Goal: Navigation & Orientation: Find specific page/section

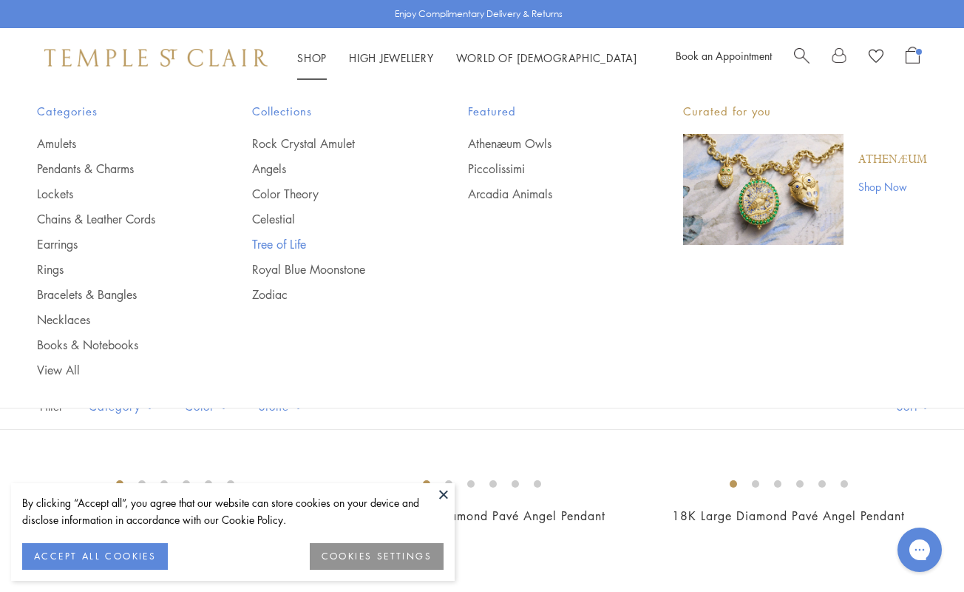
click at [269, 243] on link "Tree of Life" at bounding box center [330, 244] width 156 height 16
click at [265, 286] on link "Zodiac" at bounding box center [330, 294] width 156 height 16
click at [484, 169] on link "Piccolissimi" at bounding box center [546, 168] width 156 height 16
click at [512, 139] on link "Athenæum Owls" at bounding box center [546, 143] width 156 height 16
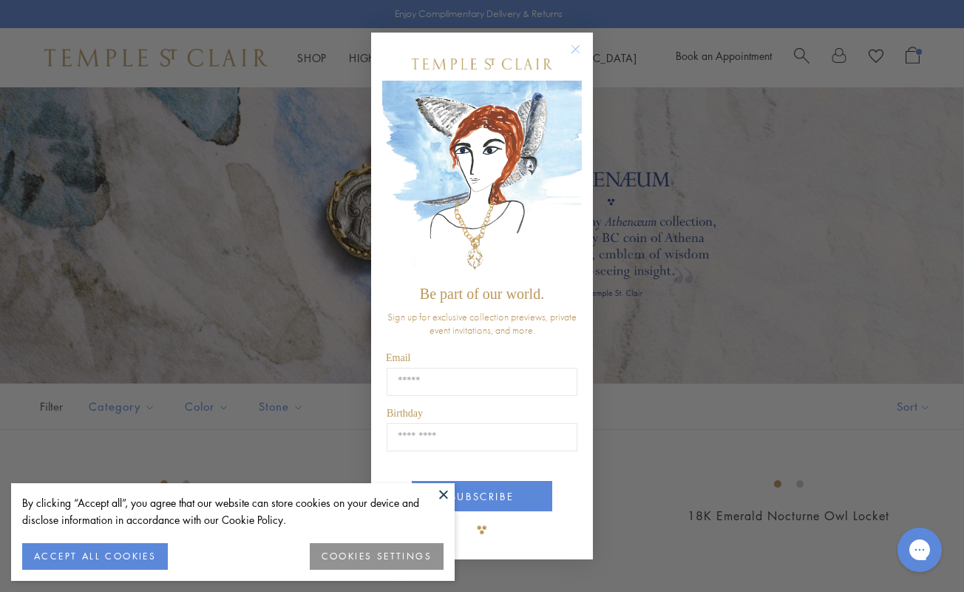
click at [571, 47] on circle "Close dialog" at bounding box center [576, 50] width 18 height 18
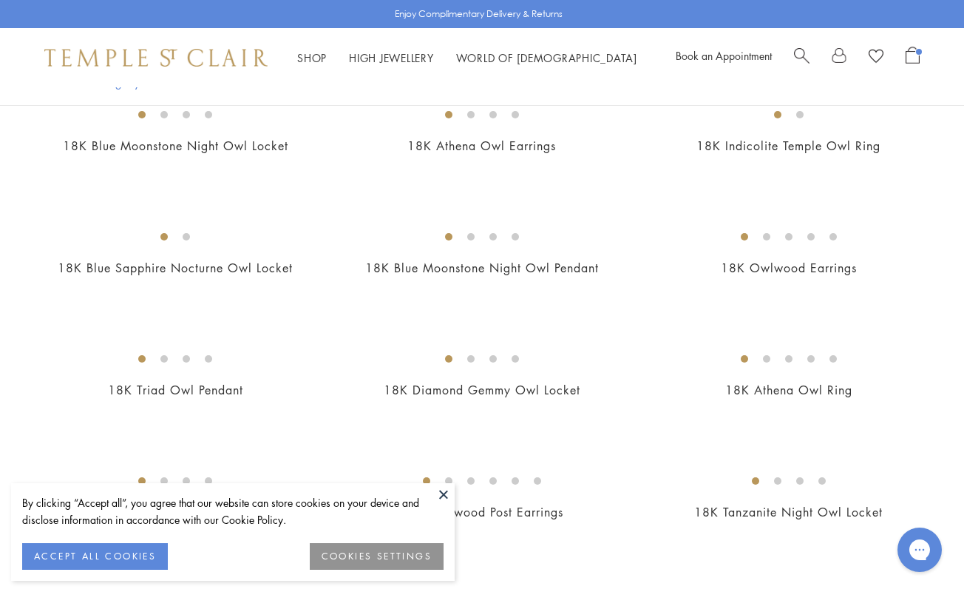
scroll to position [1103, 0]
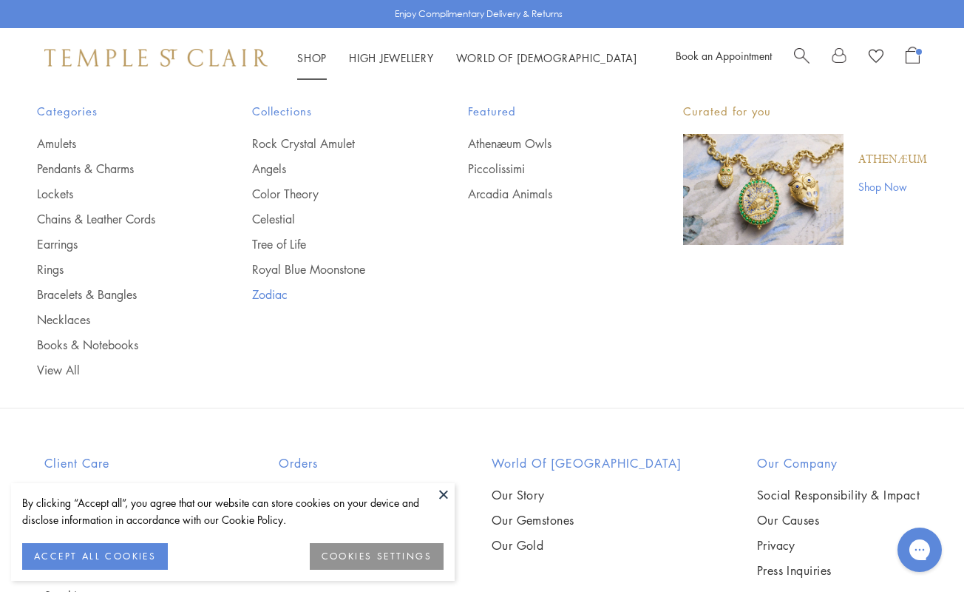
click at [271, 288] on link "Zodiac" at bounding box center [330, 294] width 156 height 16
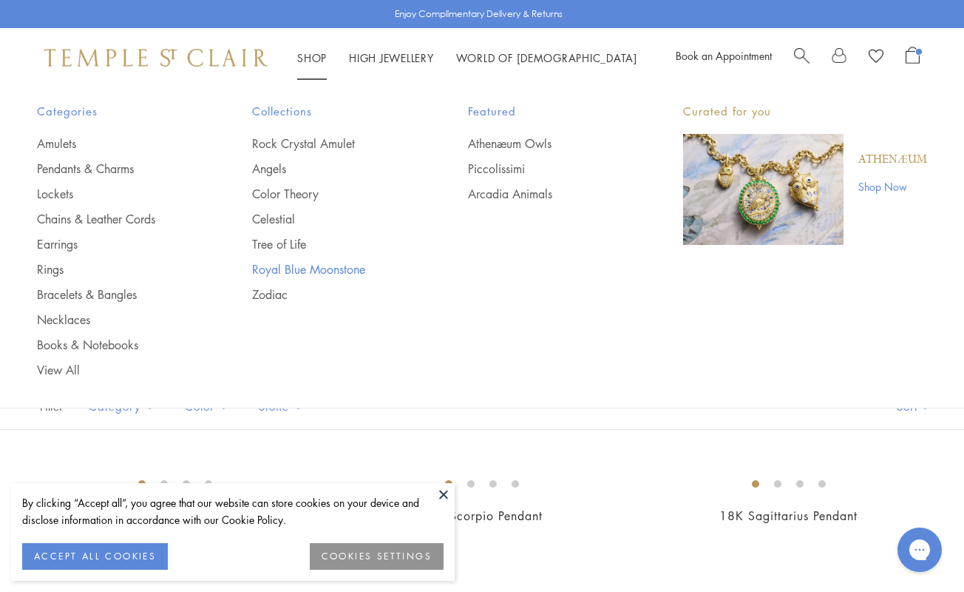
click at [257, 262] on link "Royal Blue Moonstone" at bounding box center [330, 269] width 156 height 16
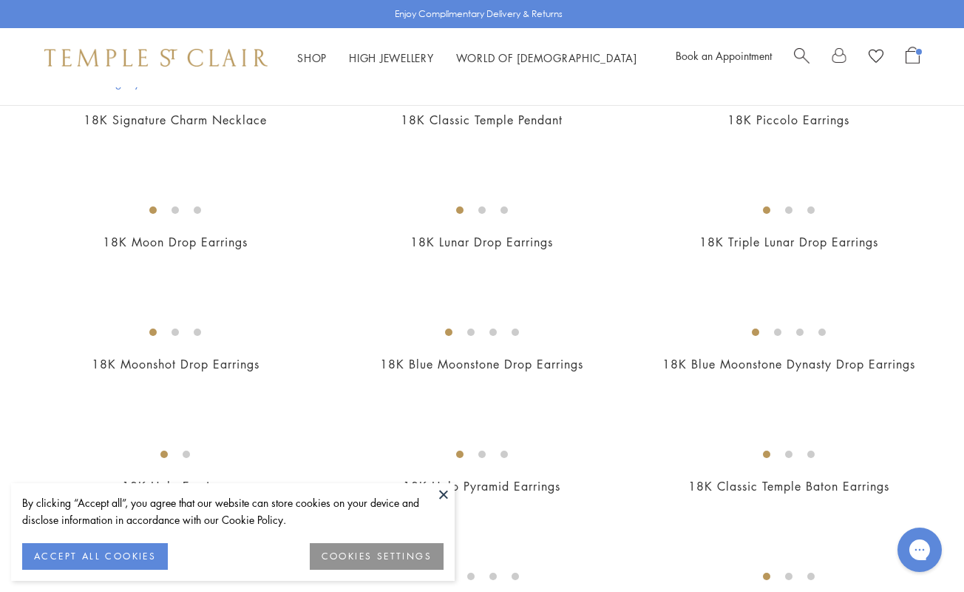
scroll to position [1349, 0]
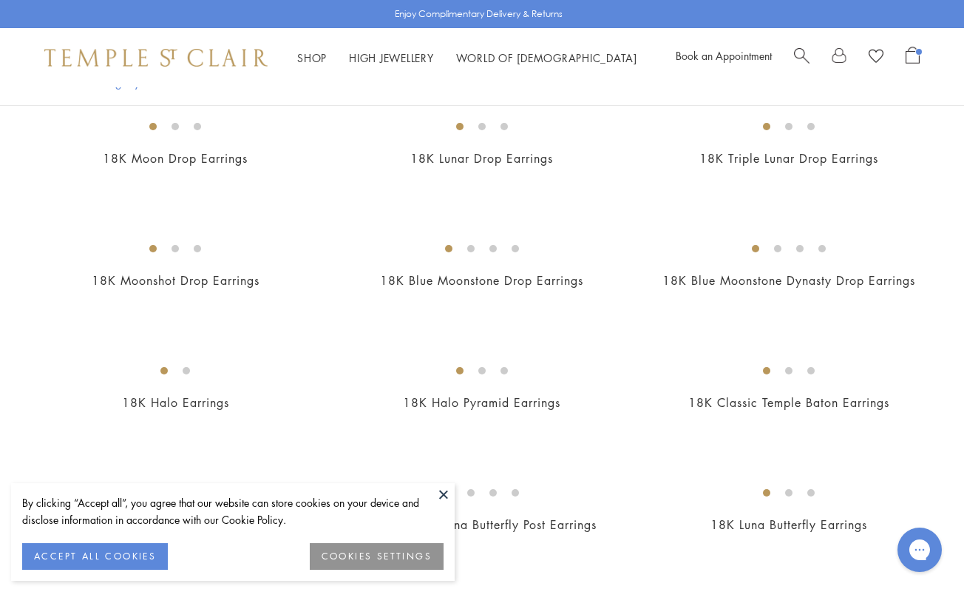
click at [206, 63] on img at bounding box center [155, 58] width 223 height 18
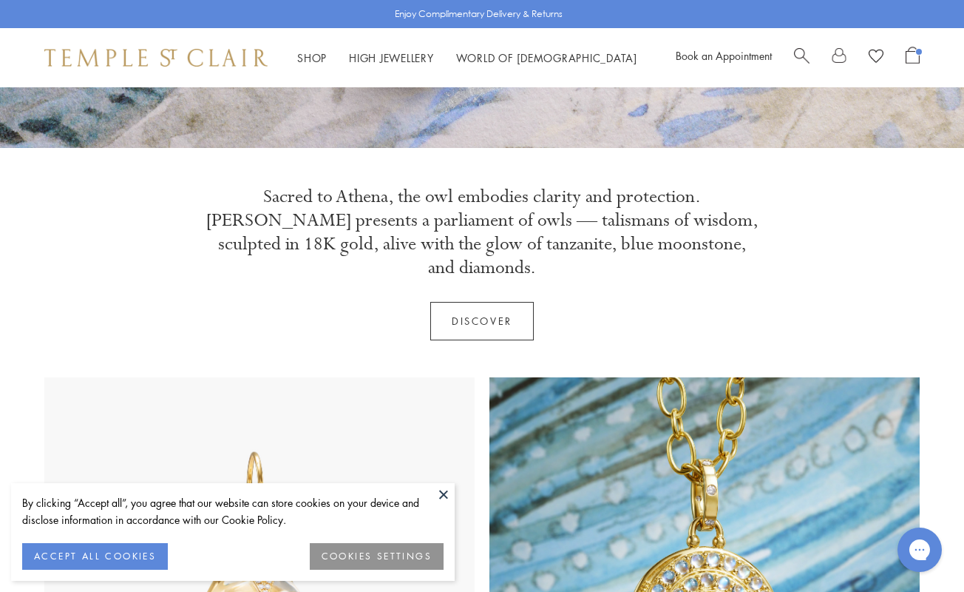
scroll to position [423, 0]
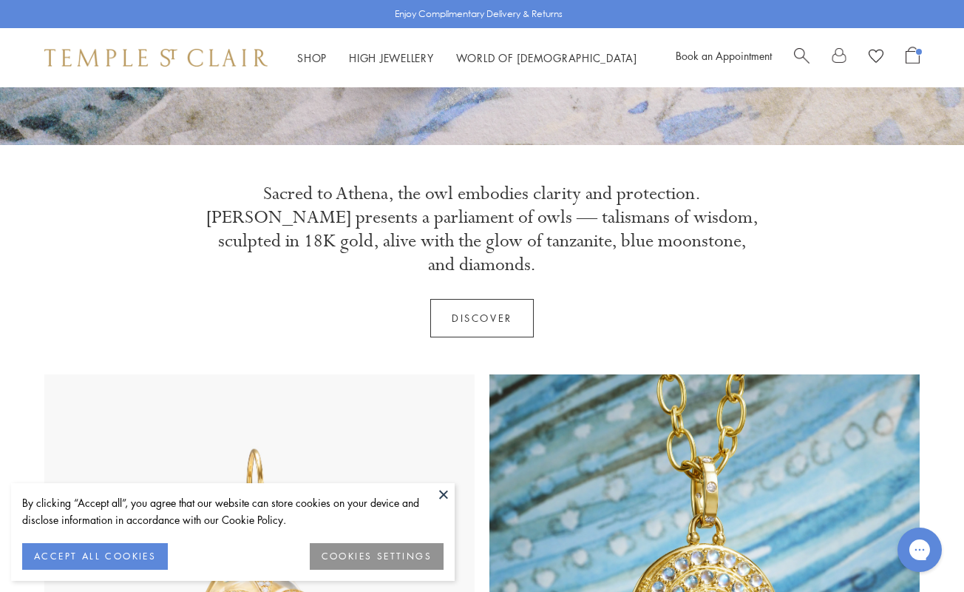
click at [441, 495] on button at bounding box center [444, 494] width 22 height 22
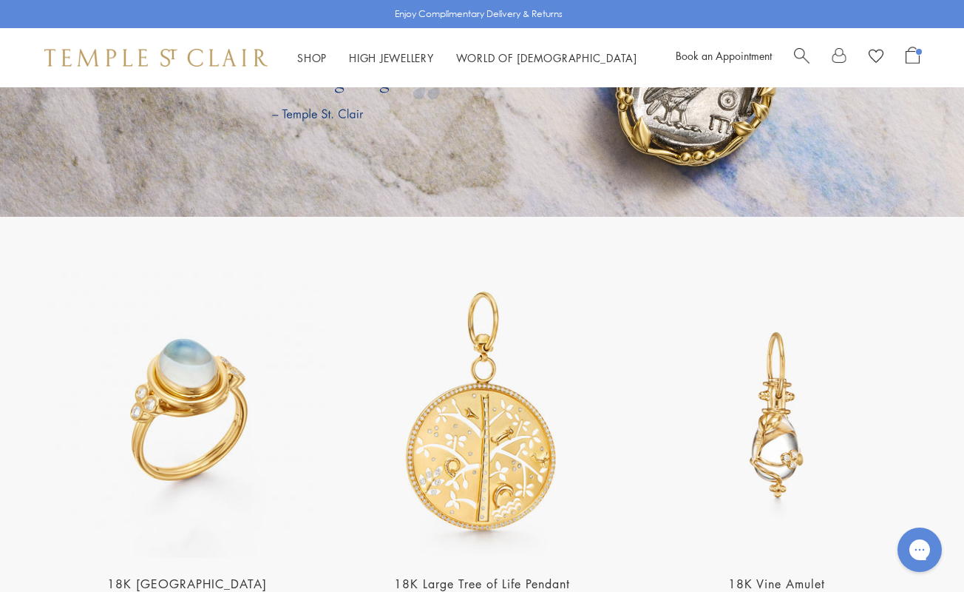
scroll to position [2509, 0]
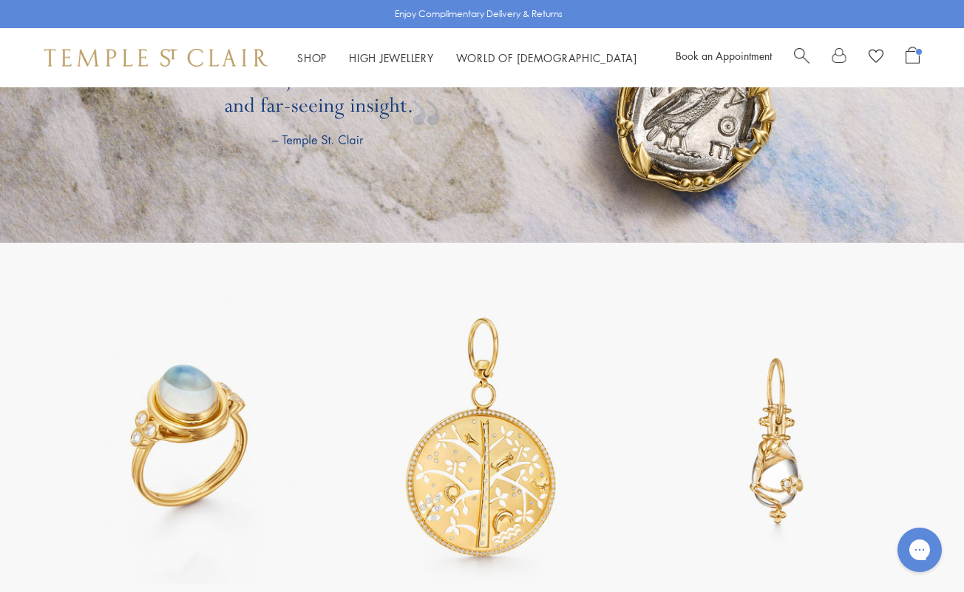
click at [207, 58] on img at bounding box center [155, 58] width 223 height 18
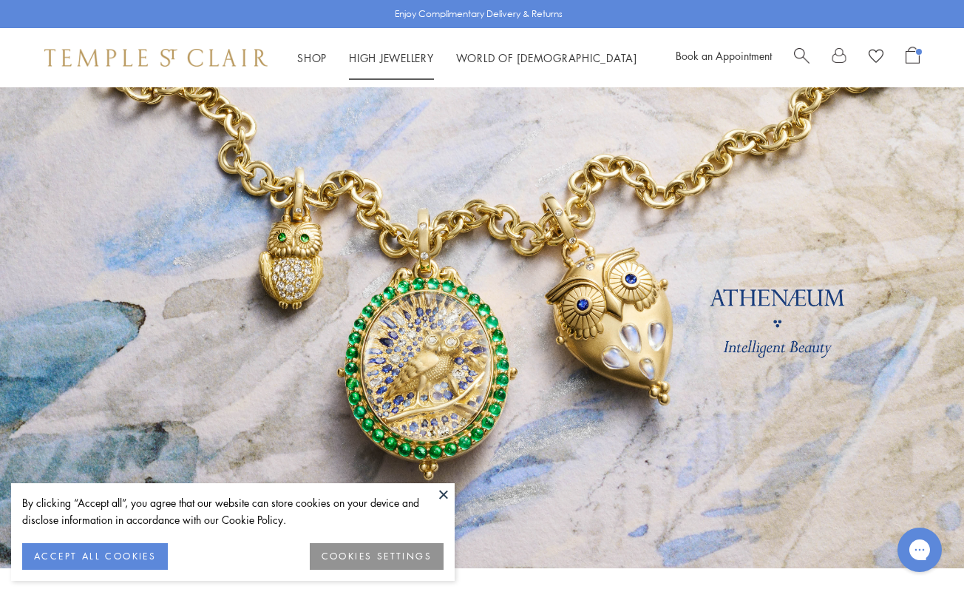
click at [379, 59] on link "High Jewellery High Jewellery" at bounding box center [391, 57] width 85 height 15
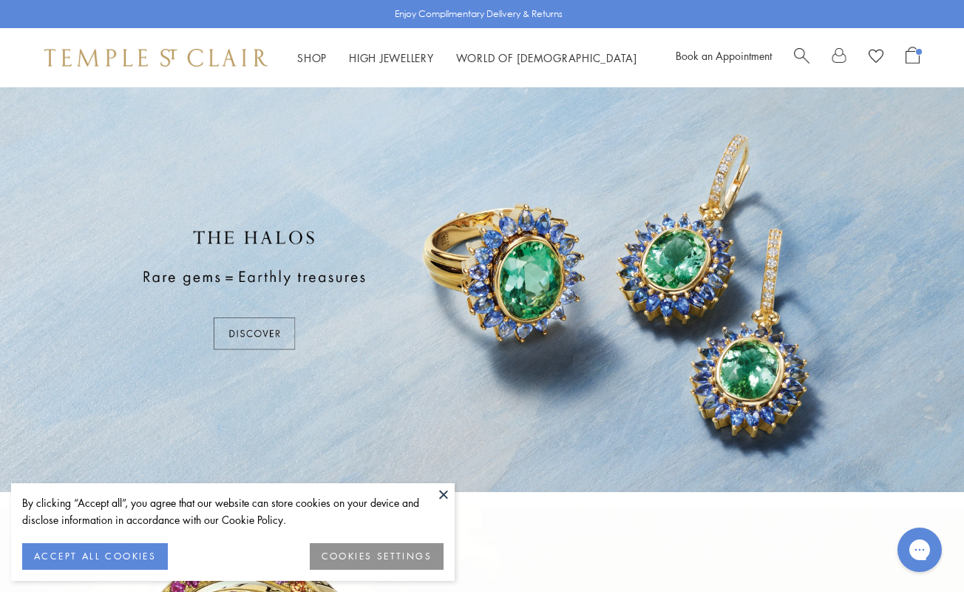
click at [449, 495] on button at bounding box center [444, 494] width 22 height 22
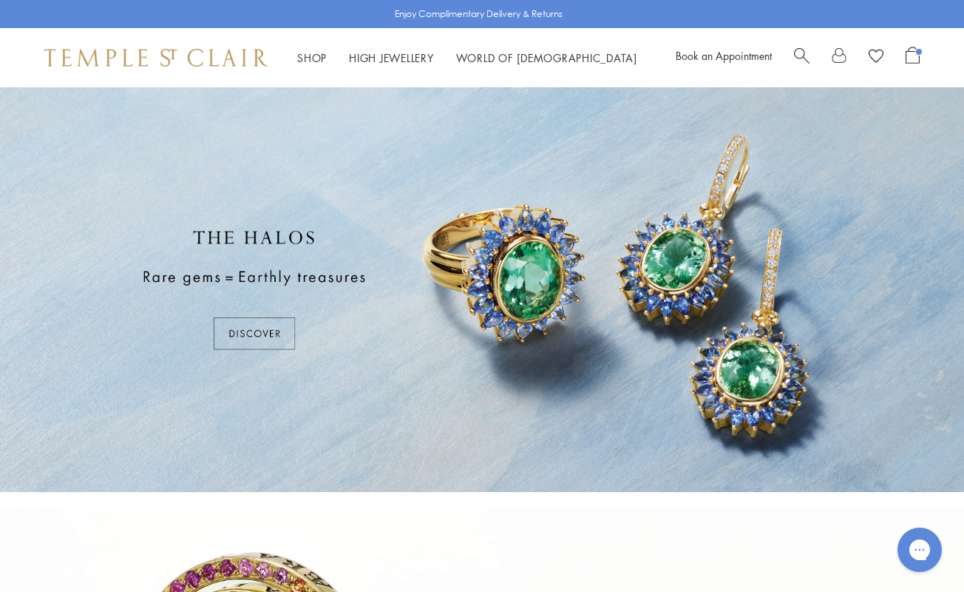
click at [108, 151] on div at bounding box center [482, 289] width 964 height 404
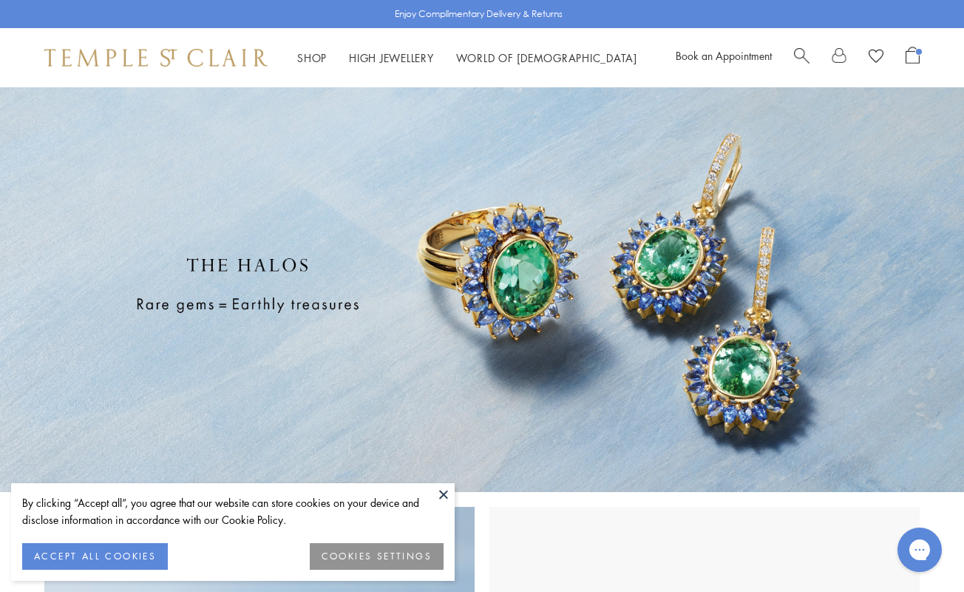
click at [143, 182] on img at bounding box center [482, 289] width 964 height 404
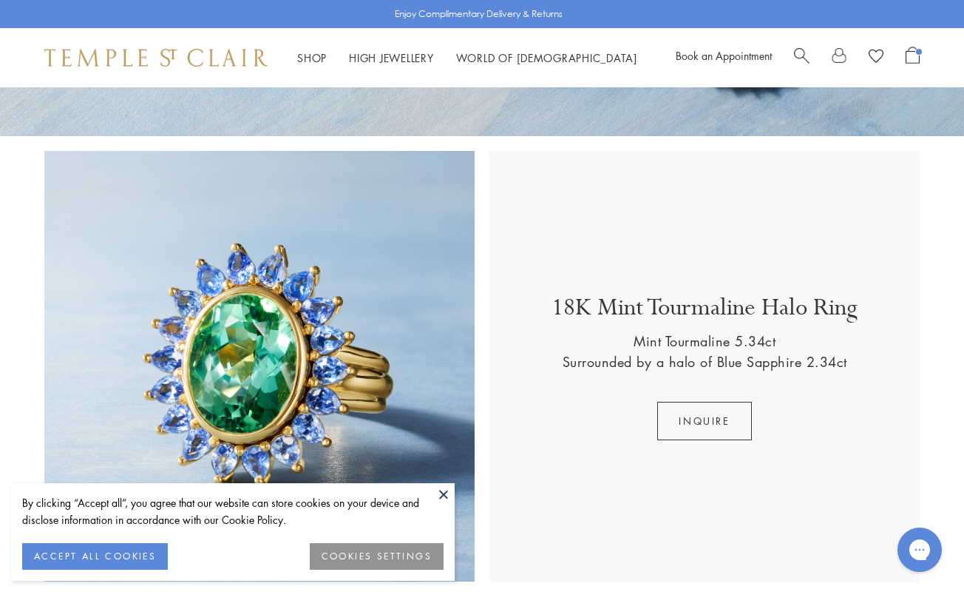
scroll to position [634, 0]
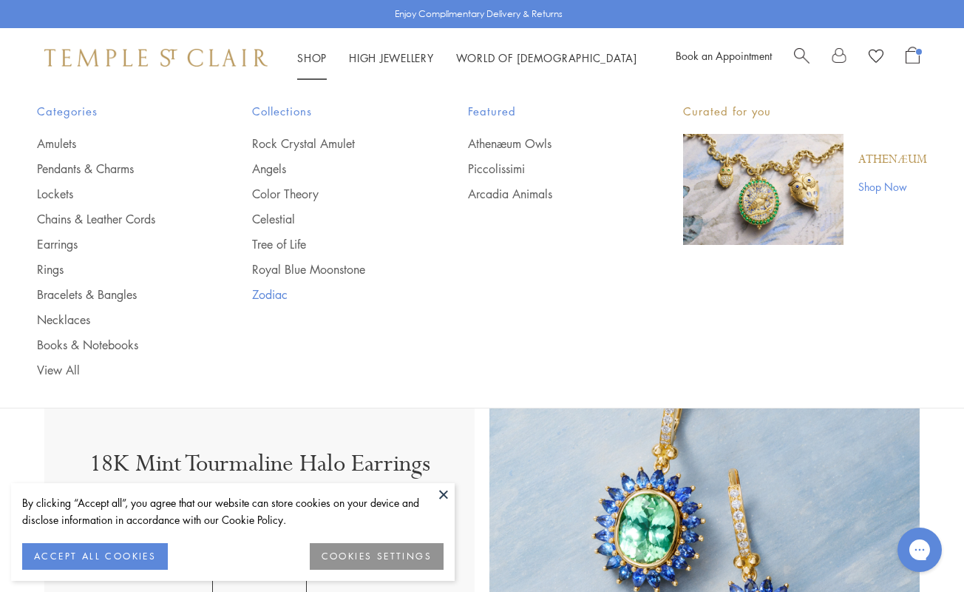
click at [271, 291] on link "Zodiac" at bounding box center [330, 294] width 156 height 16
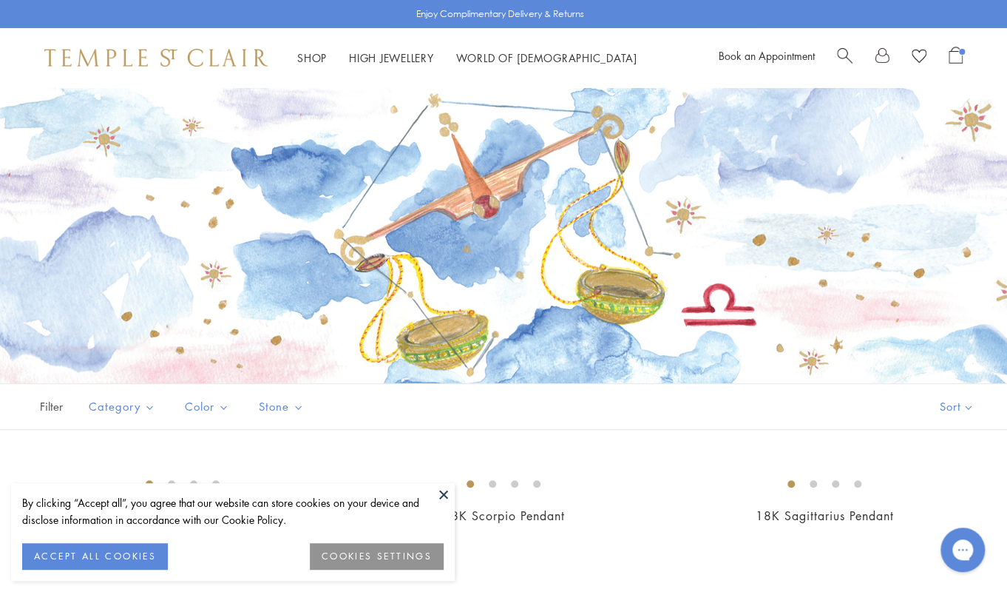
click at [952, 238] on div at bounding box center [503, 235] width 1007 height 296
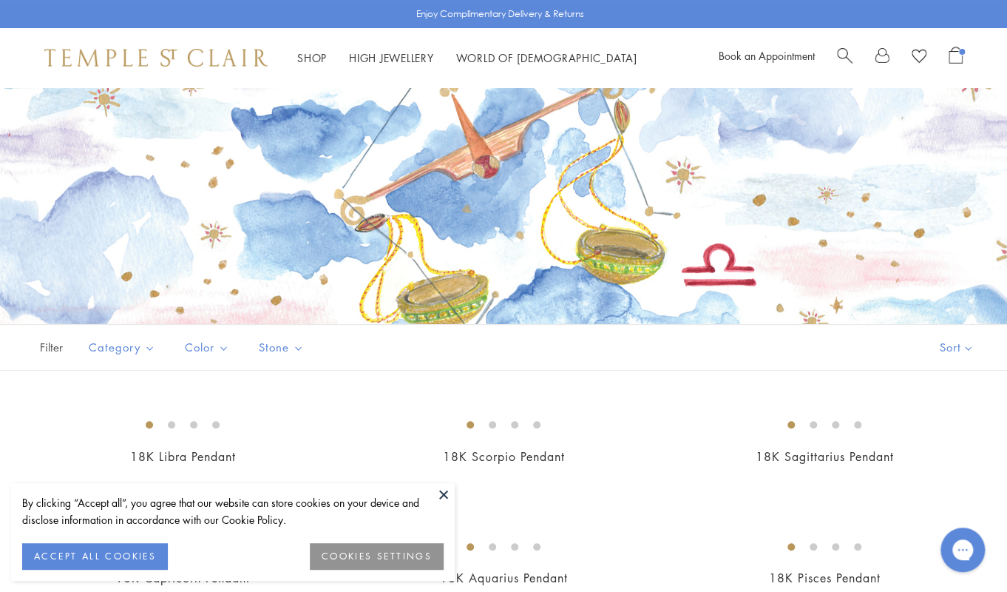
scroll to position [33, 0]
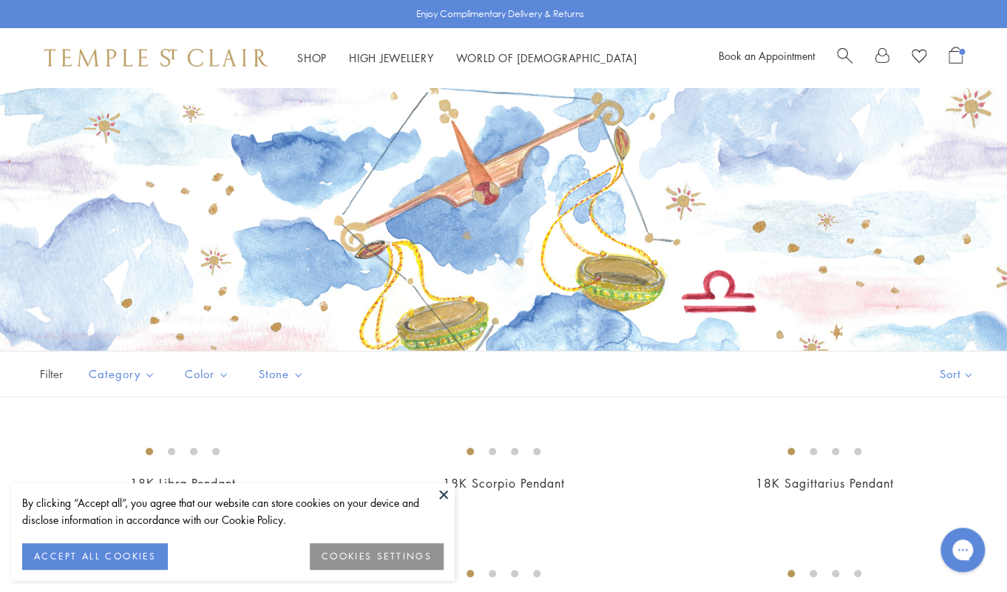
click at [941, 199] on div at bounding box center [503, 222] width 1007 height 296
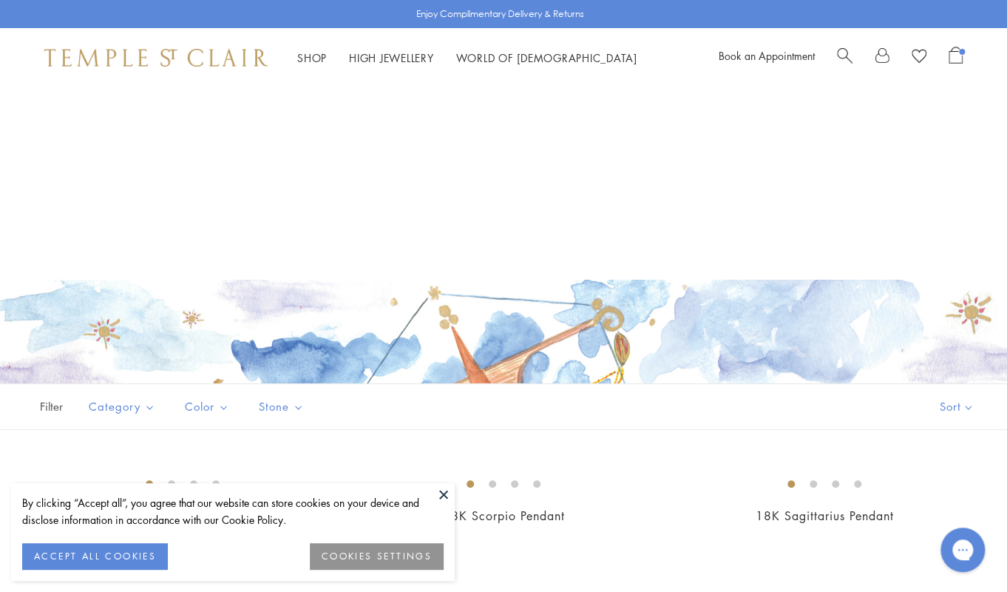
scroll to position [568, 0]
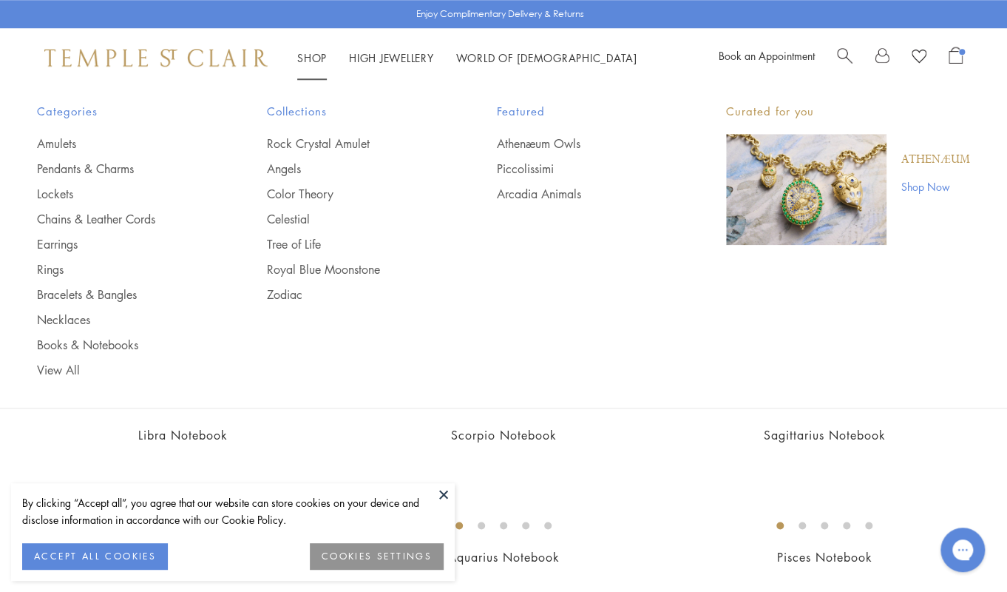
click at [205, 53] on img at bounding box center [155, 58] width 223 height 18
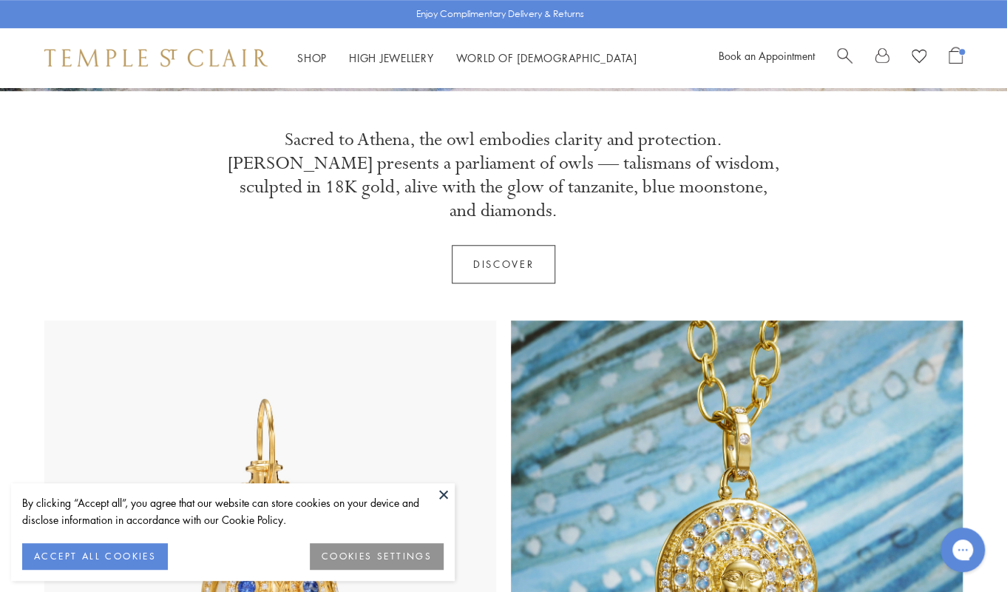
scroll to position [471, 0]
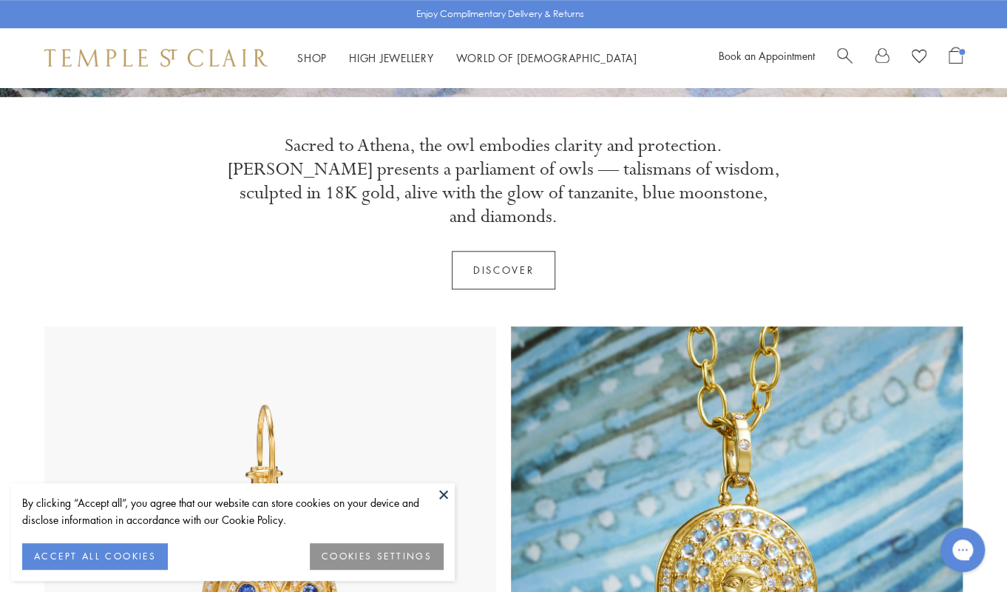
click at [198, 52] on img at bounding box center [155, 58] width 223 height 18
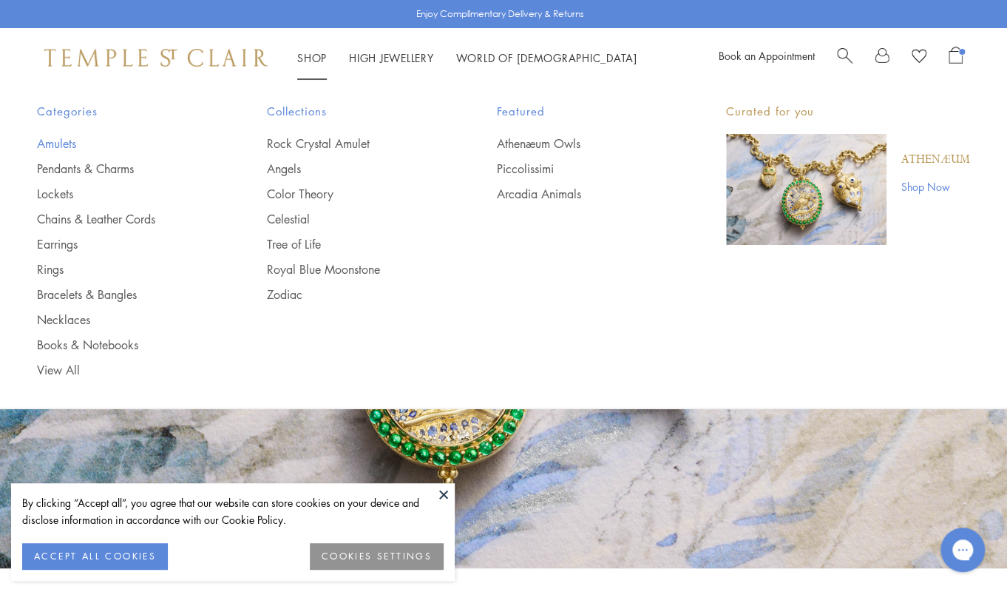
click at [68, 137] on link "Amulets" at bounding box center [122, 143] width 171 height 16
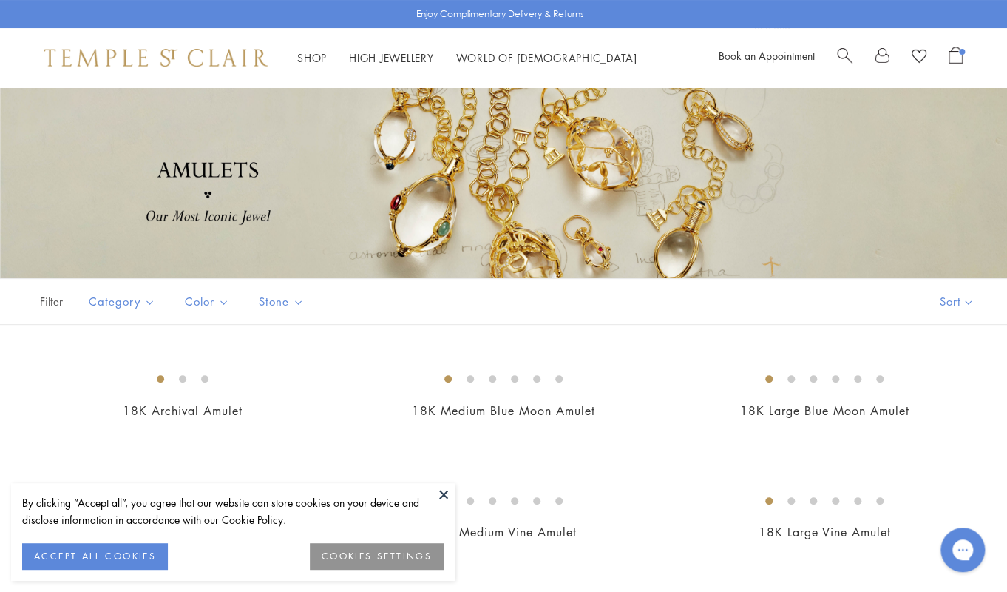
scroll to position [175, 0]
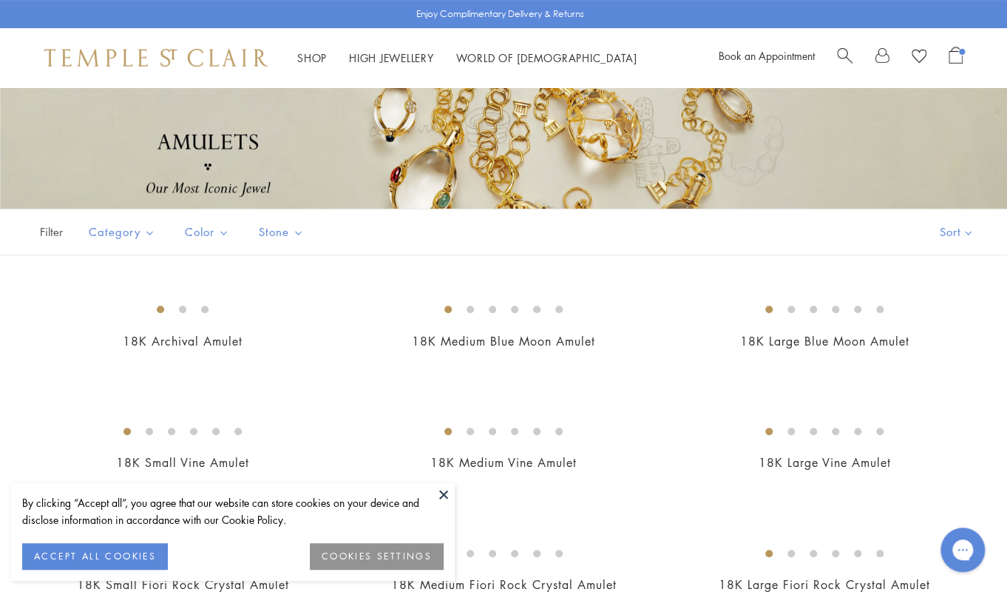
click at [433, 490] on button at bounding box center [444, 494] width 22 height 22
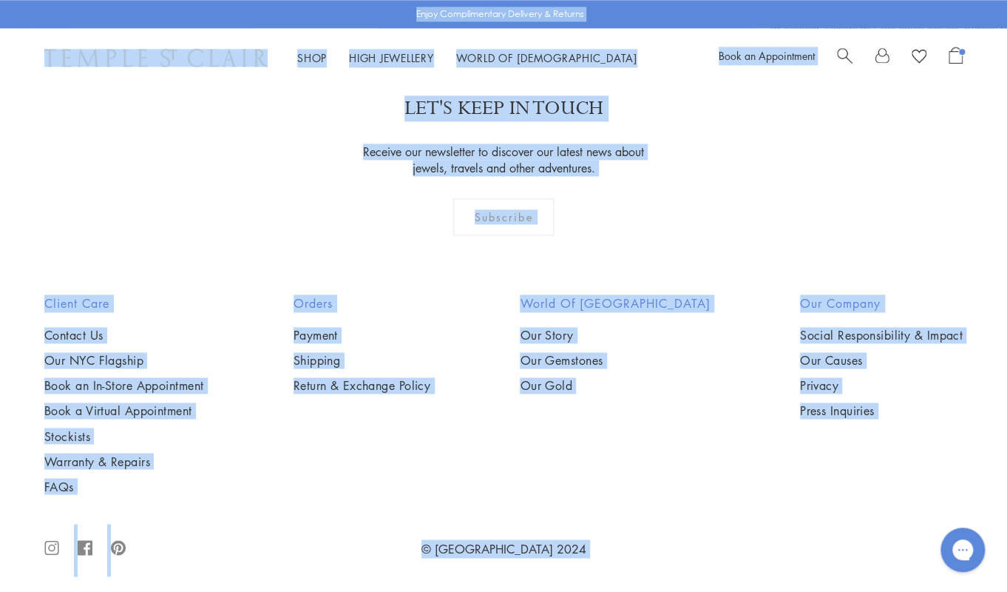
scroll to position [8573, 0]
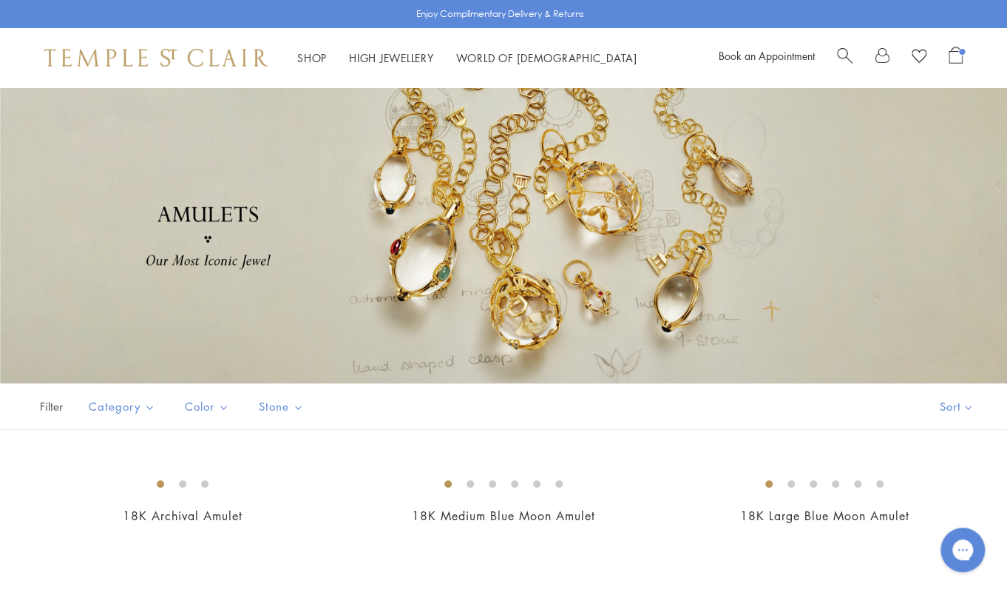
scroll to position [0, 0]
